Goal: Information Seeking & Learning: Learn about a topic

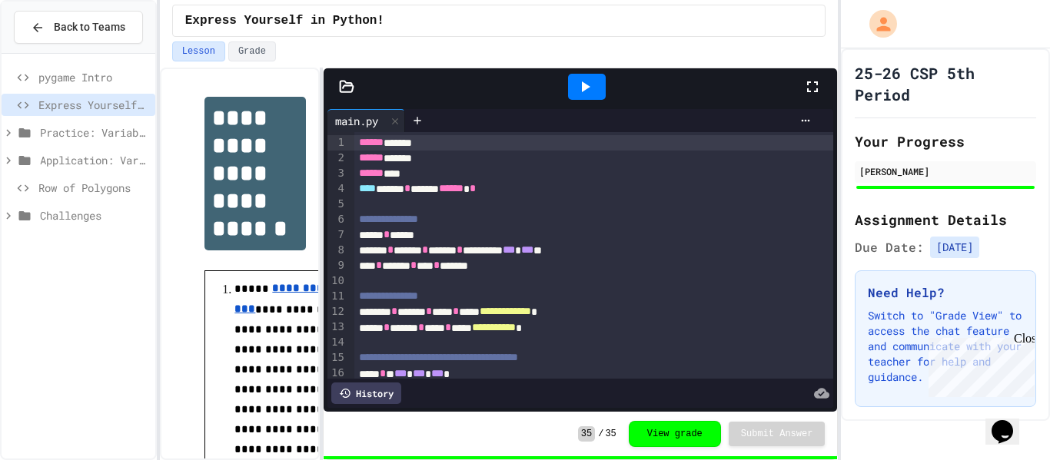
click at [114, 125] on span "Practice: Variables/Print" at bounding box center [94, 133] width 109 height 16
click at [7, 214] on icon at bounding box center [9, 216] width 14 height 14
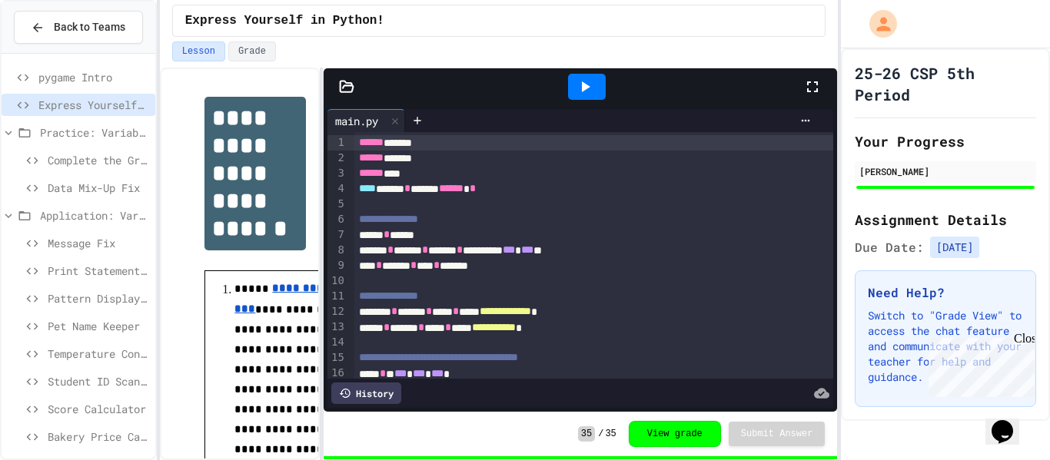
click at [86, 242] on span "Message Fix" at bounding box center [98, 243] width 101 height 16
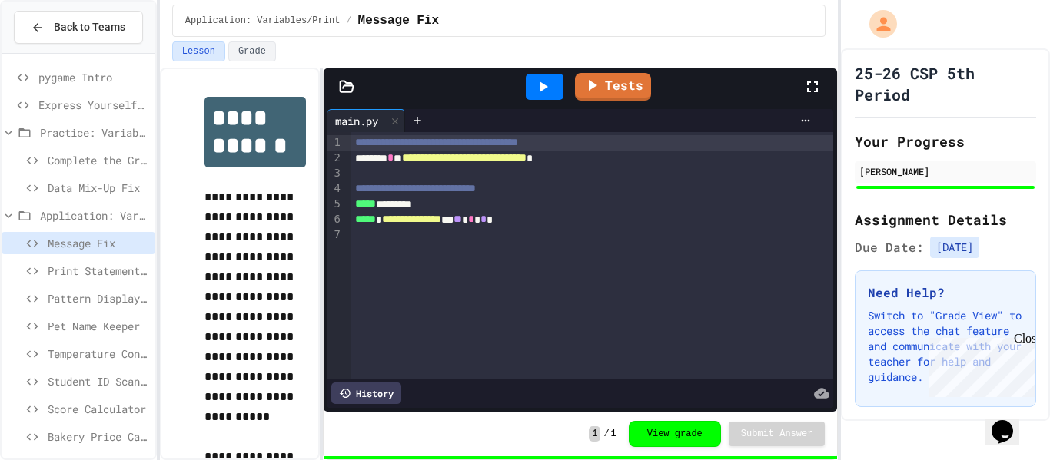
click at [95, 265] on span "Print Statement Repair" at bounding box center [98, 271] width 101 height 16
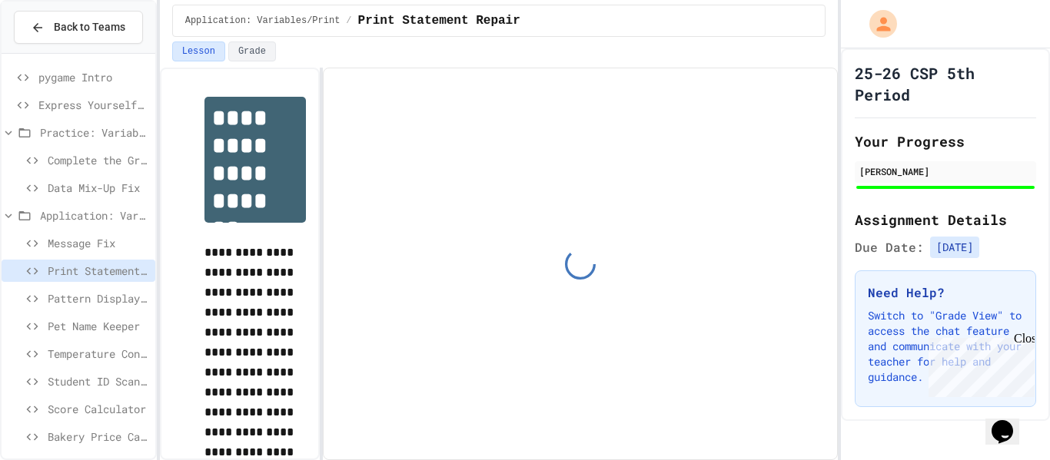
scroll to position [62, 0]
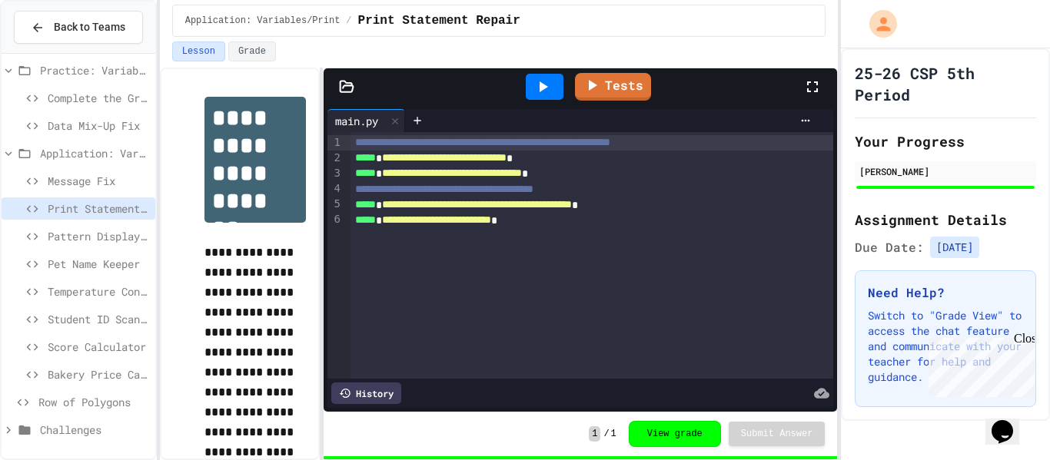
click at [54, 402] on span "Row of Polygons" at bounding box center [93, 402] width 111 height 16
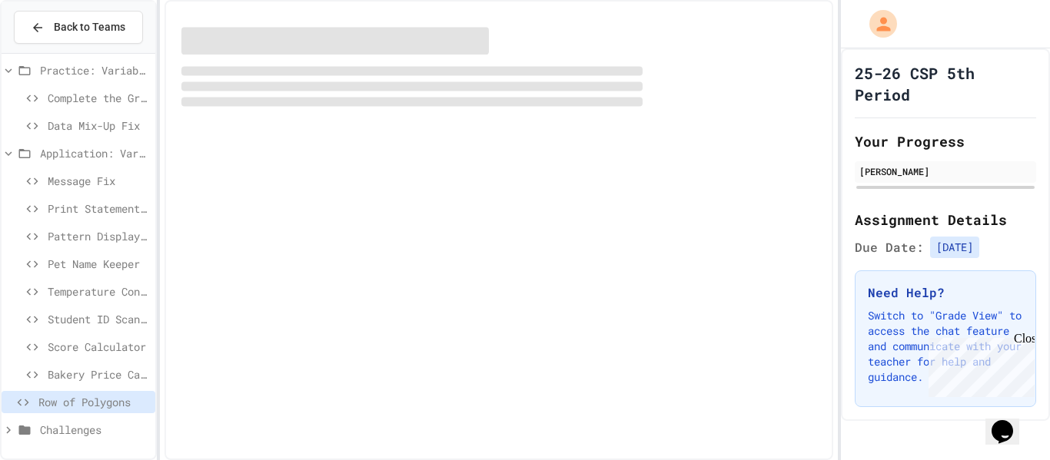
scroll to position [50, 0]
